Goal: Task Accomplishment & Management: Complete application form

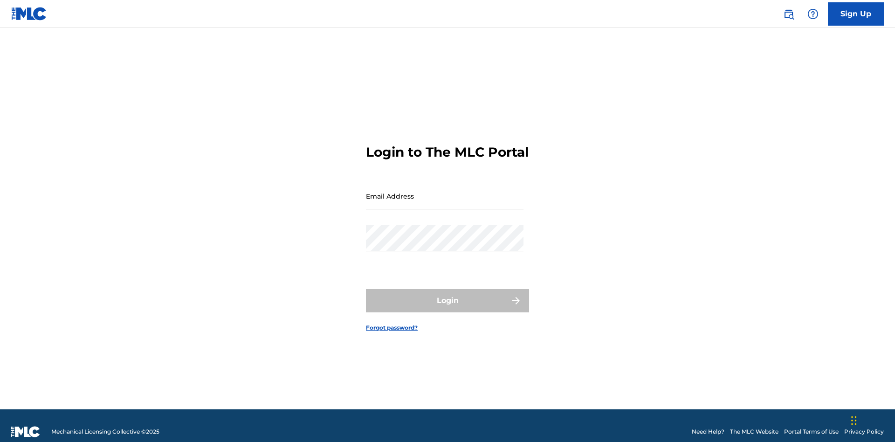
scroll to position [12, 0]
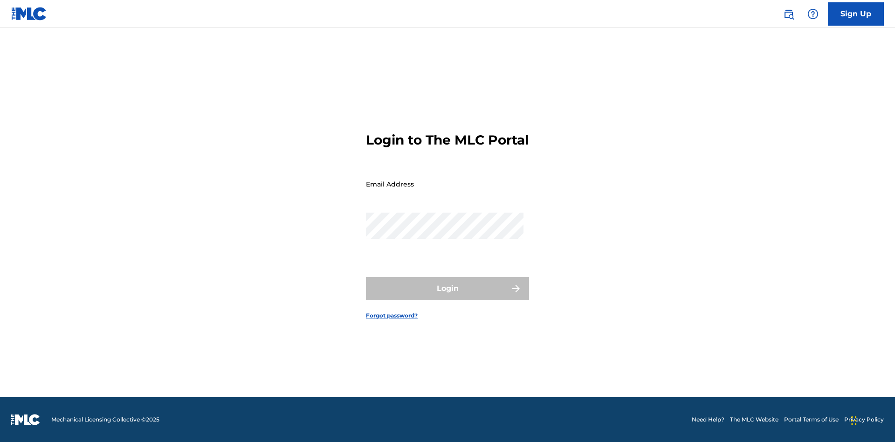
click at [444, 191] on input "Email Address" at bounding box center [444, 184] width 157 height 27
type input "Duke.McTesterson@gmail.com"
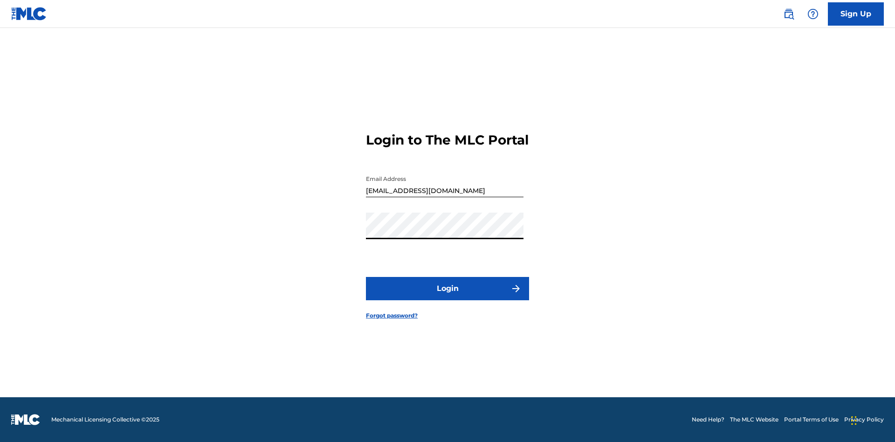
click at [447, 296] on button "Login" at bounding box center [447, 288] width 163 height 23
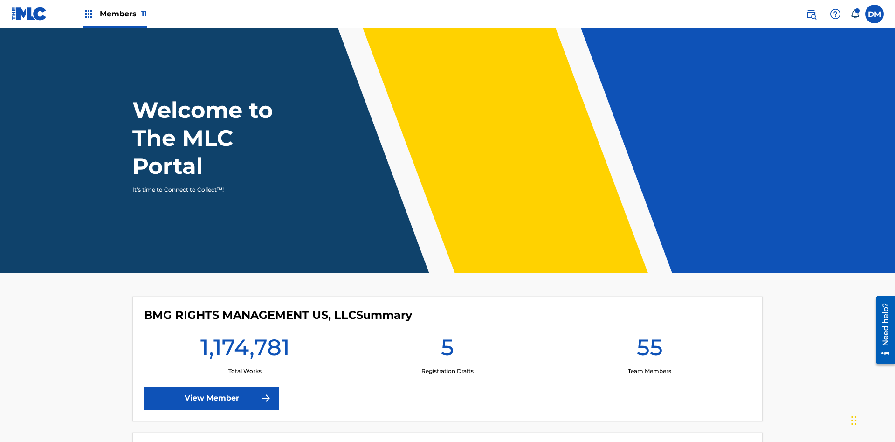
scroll to position [40, 0]
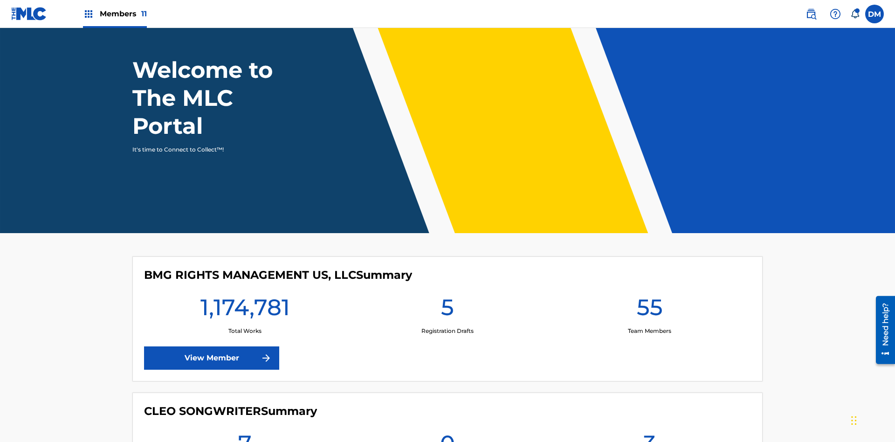
click at [115, 14] on span "Members 11" at bounding box center [123, 13] width 47 height 11
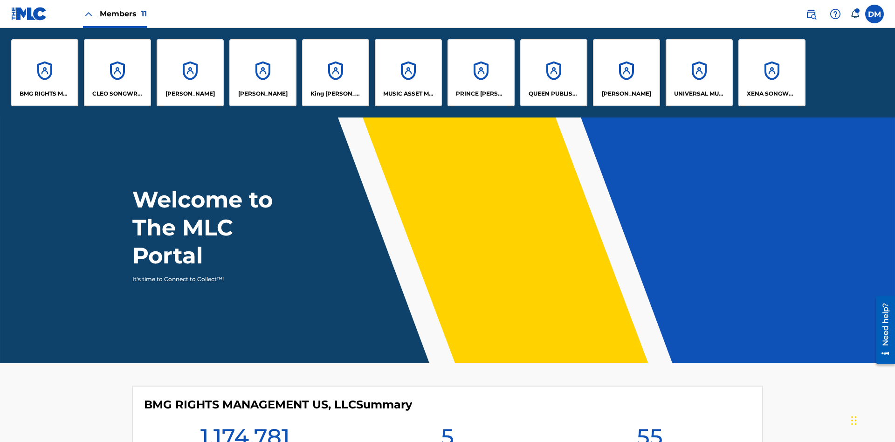
scroll to position [0, 0]
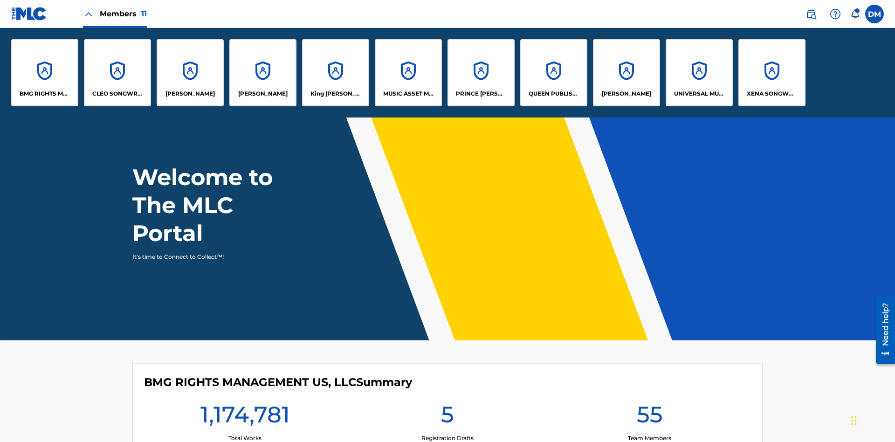
click at [263, 94] on p "EYAMA MCSINGER" at bounding box center [262, 93] width 49 height 8
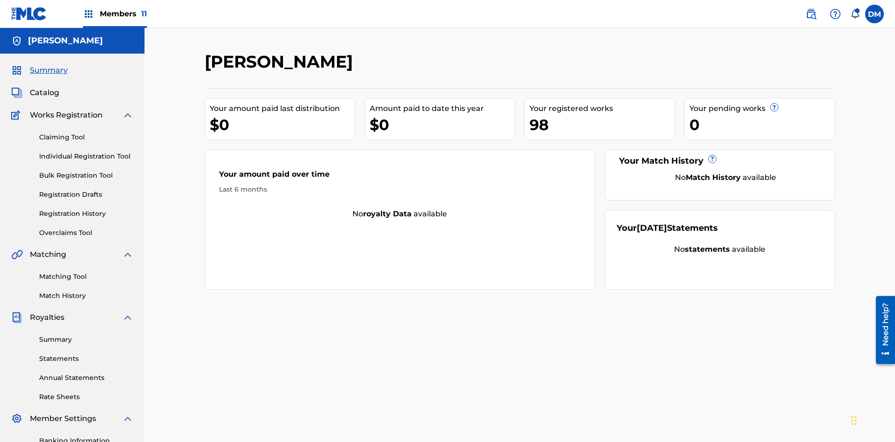
click at [86, 132] on link "Claiming Tool" at bounding box center [86, 137] width 94 height 10
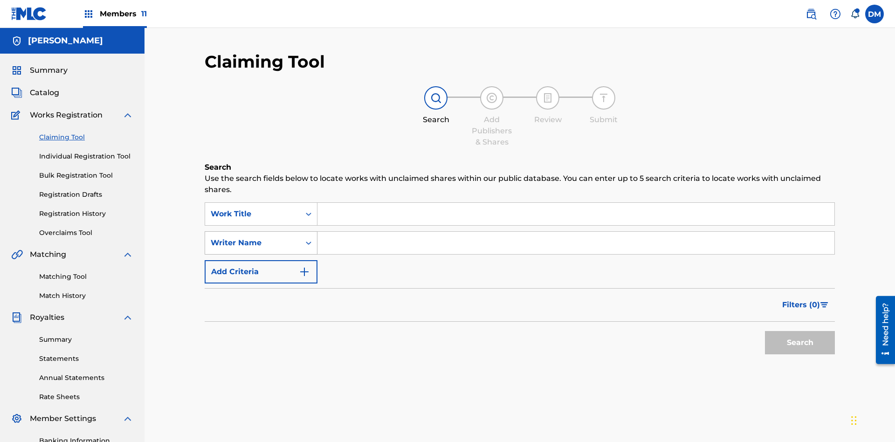
click at [253, 237] on div "Writer Name" at bounding box center [253, 242] width 84 height 11
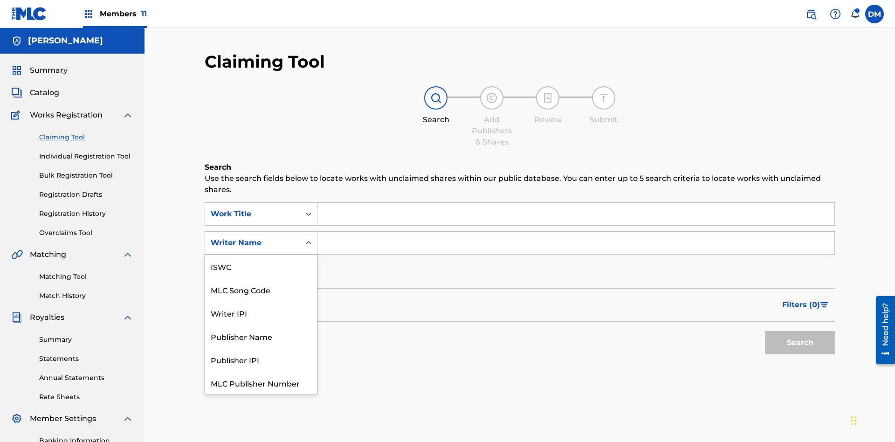
click at [261, 278] on div "MLC Song Code" at bounding box center [261, 289] width 112 height 23
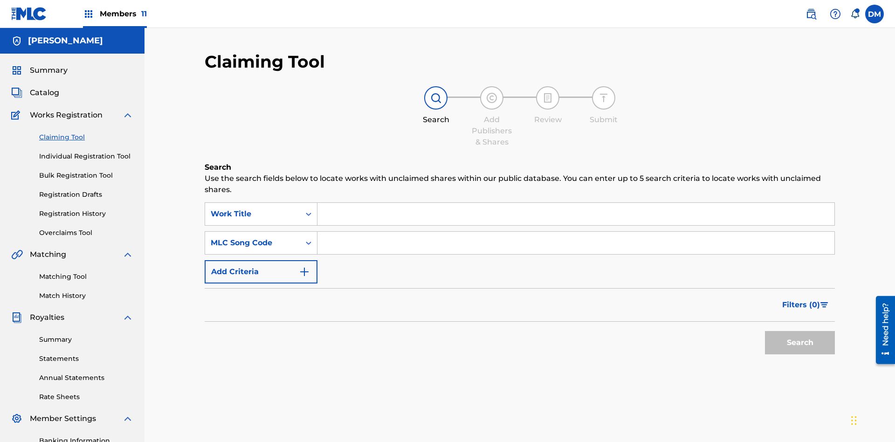
click at [575, 203] on input "Search Form" at bounding box center [575, 214] width 517 height 22
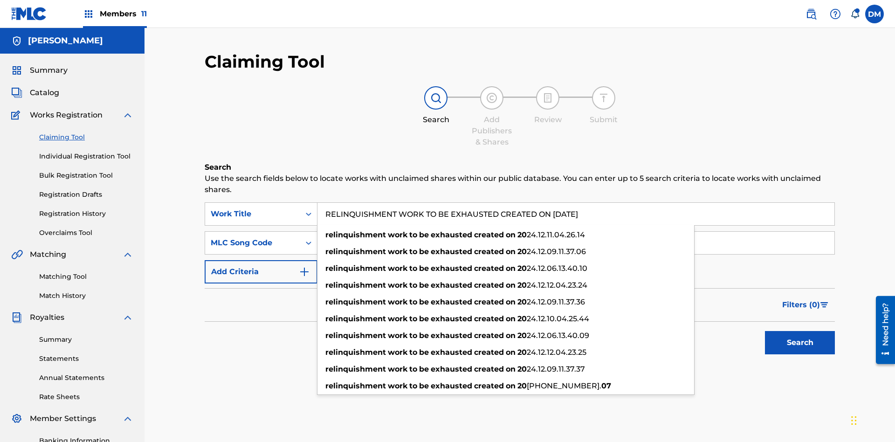
click at [575, 232] on input "Search Form" at bounding box center [575, 243] width 517 height 22
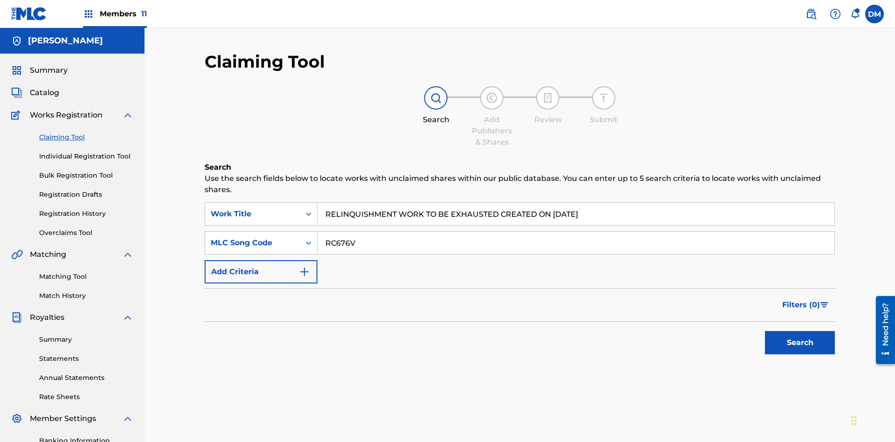
click at [800, 331] on button "Search" at bounding box center [800, 342] width 70 height 23
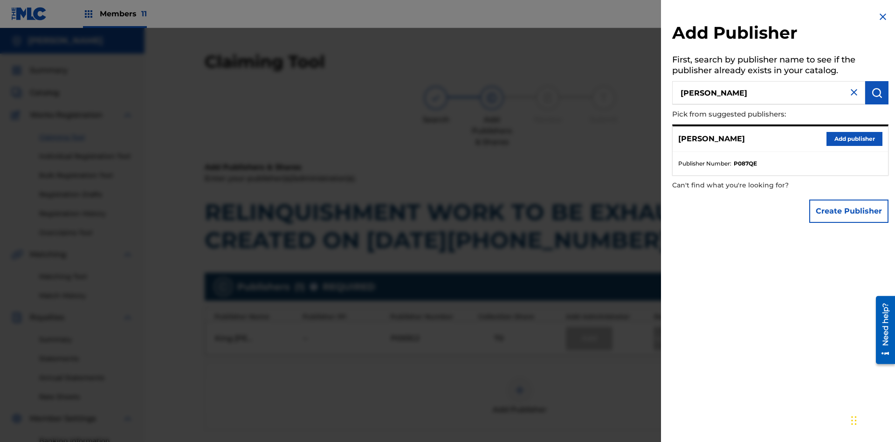
type input "EYAMA MCSINGER"
click at [876, 93] on img "submit" at bounding box center [876, 92] width 11 height 11
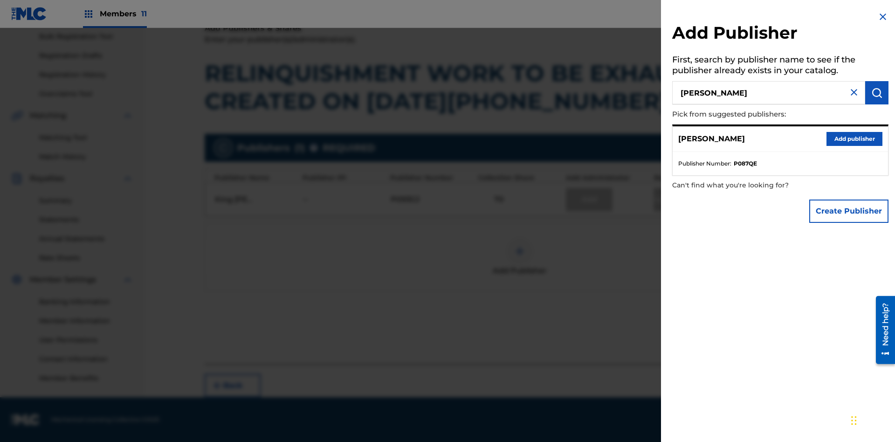
click at [854, 138] on button "Add publisher" at bounding box center [854, 139] width 56 height 14
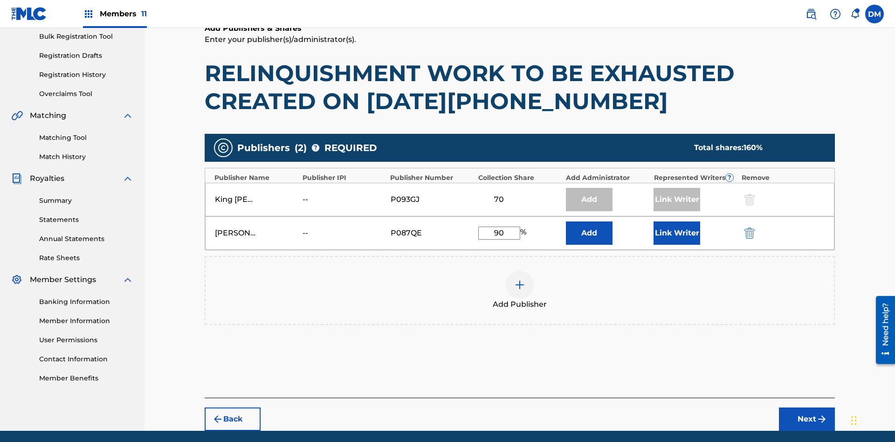
type input "90"
click at [677, 221] on button "Link Writer" at bounding box center [676, 232] width 47 height 23
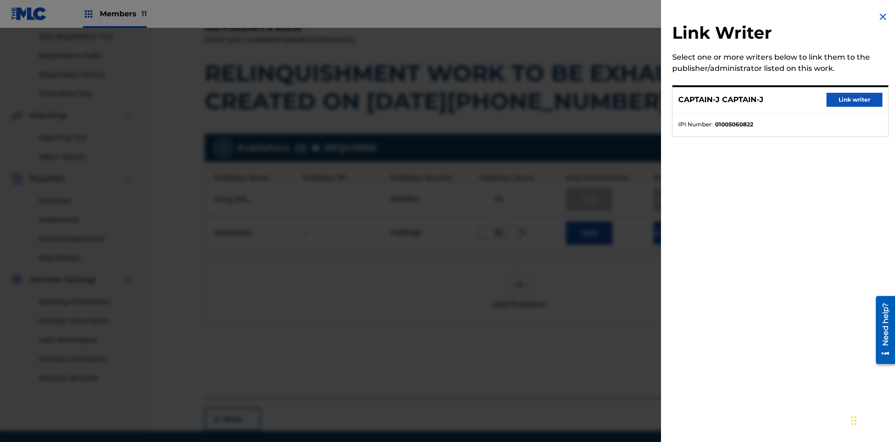
click at [854, 100] on button "Link writer" at bounding box center [854, 100] width 56 height 14
click at [677, 221] on button "Link Writer" at bounding box center [676, 232] width 47 height 23
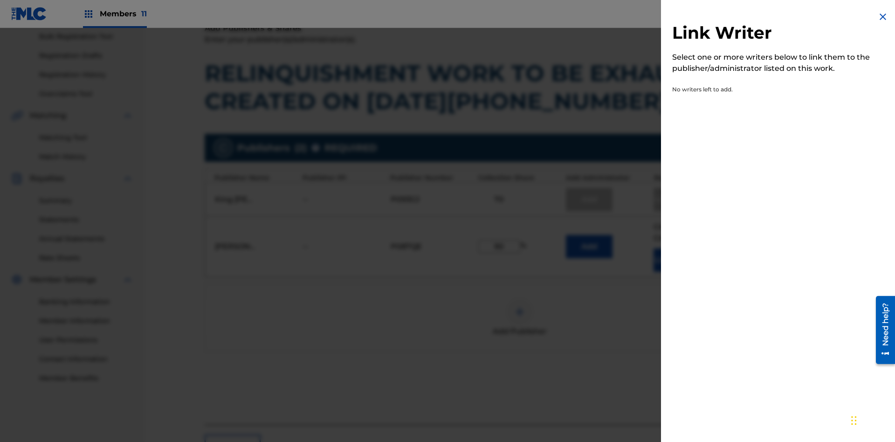
click at [882, 17] on img at bounding box center [882, 16] width 11 height 11
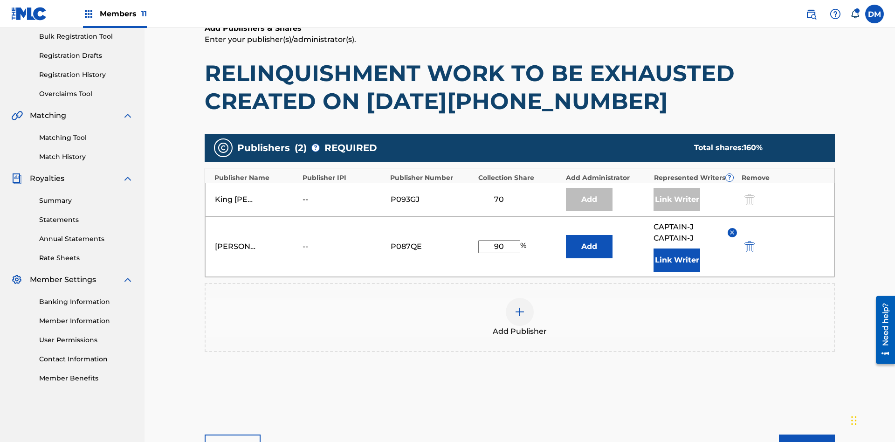
click at [807, 434] on button "Next" at bounding box center [807, 445] width 56 height 23
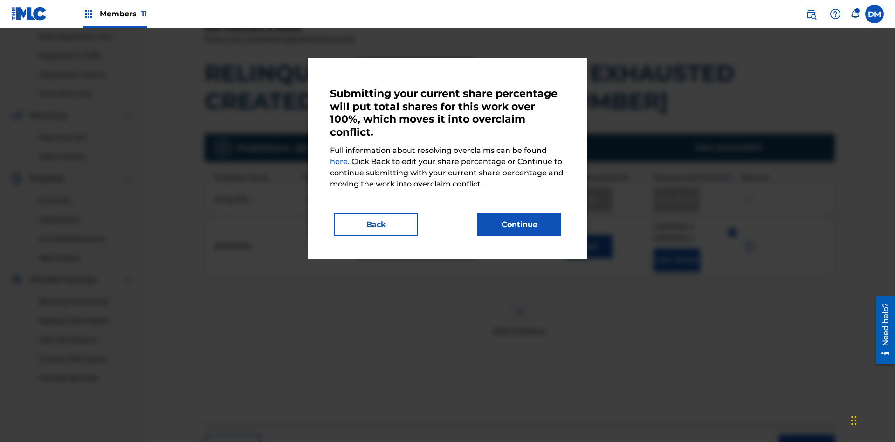
click at [519, 225] on button "Continue" at bounding box center [519, 224] width 84 height 23
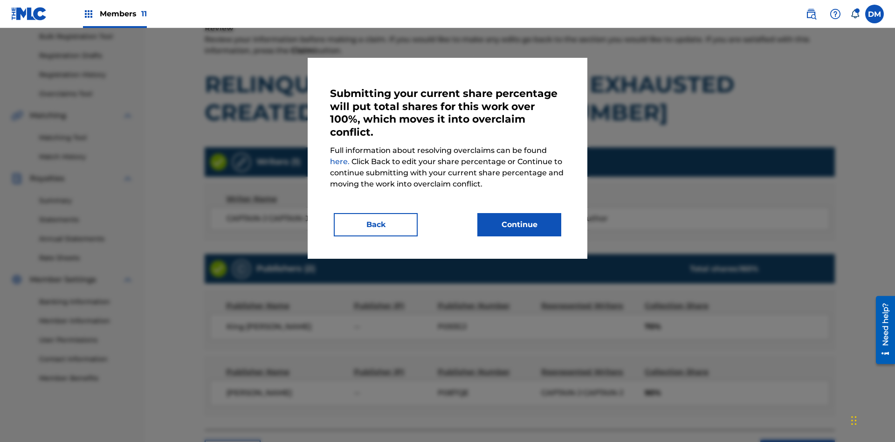
click at [519, 225] on button "Continue" at bounding box center [519, 224] width 84 height 23
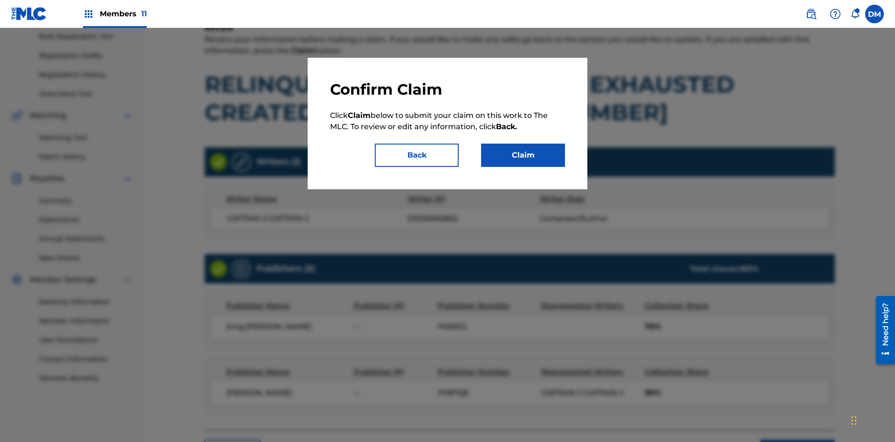
click at [523, 155] on button "Claim" at bounding box center [523, 155] width 84 height 23
click at [86, 77] on link "Registration History" at bounding box center [86, 75] width 94 height 10
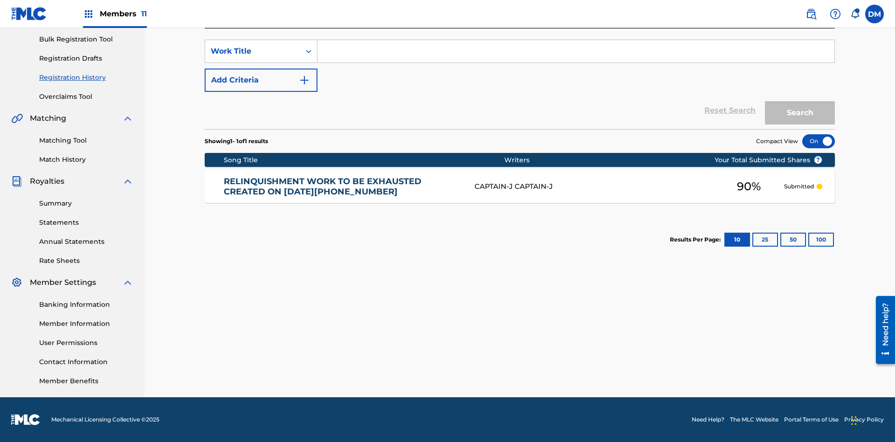
click at [575, 62] on input "Search Form" at bounding box center [575, 51] width 517 height 22
type input "RELINQUISHMENT WORK TO BE EXHAUSTED"
click at [800, 113] on button "Search" at bounding box center [800, 112] width 70 height 23
